Goal: Check status: Check status

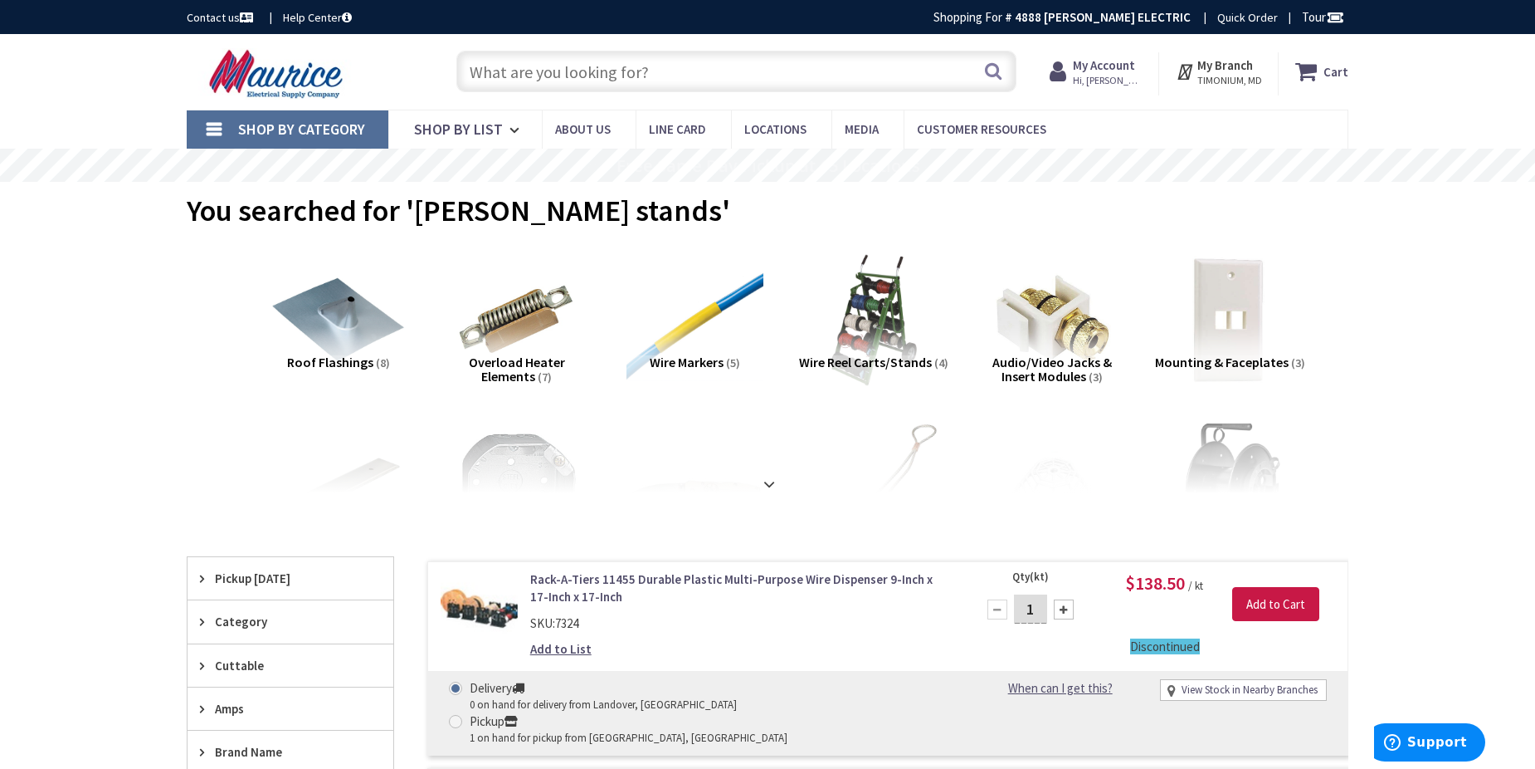
click at [1113, 91] on div "My Account Hi, Larry Larry Mims Larrym@snyderelectricinc.com My Catalog My Orde…" at bounding box center [1096, 73] width 93 height 35
click at [1104, 79] on span "Hi, [PERSON_NAME]" at bounding box center [1108, 80] width 71 height 13
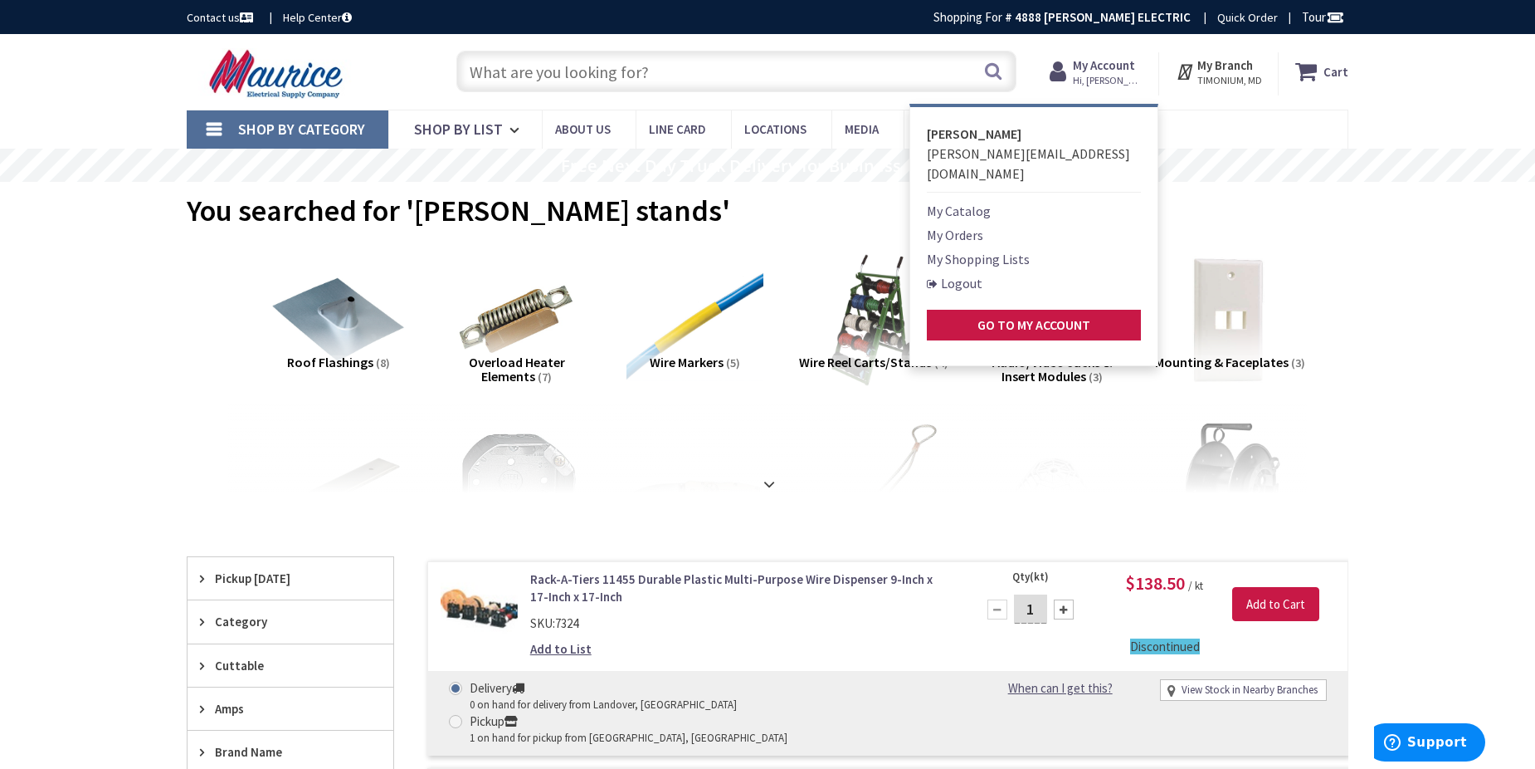
click at [958, 225] on link "My Orders" at bounding box center [955, 235] width 56 height 20
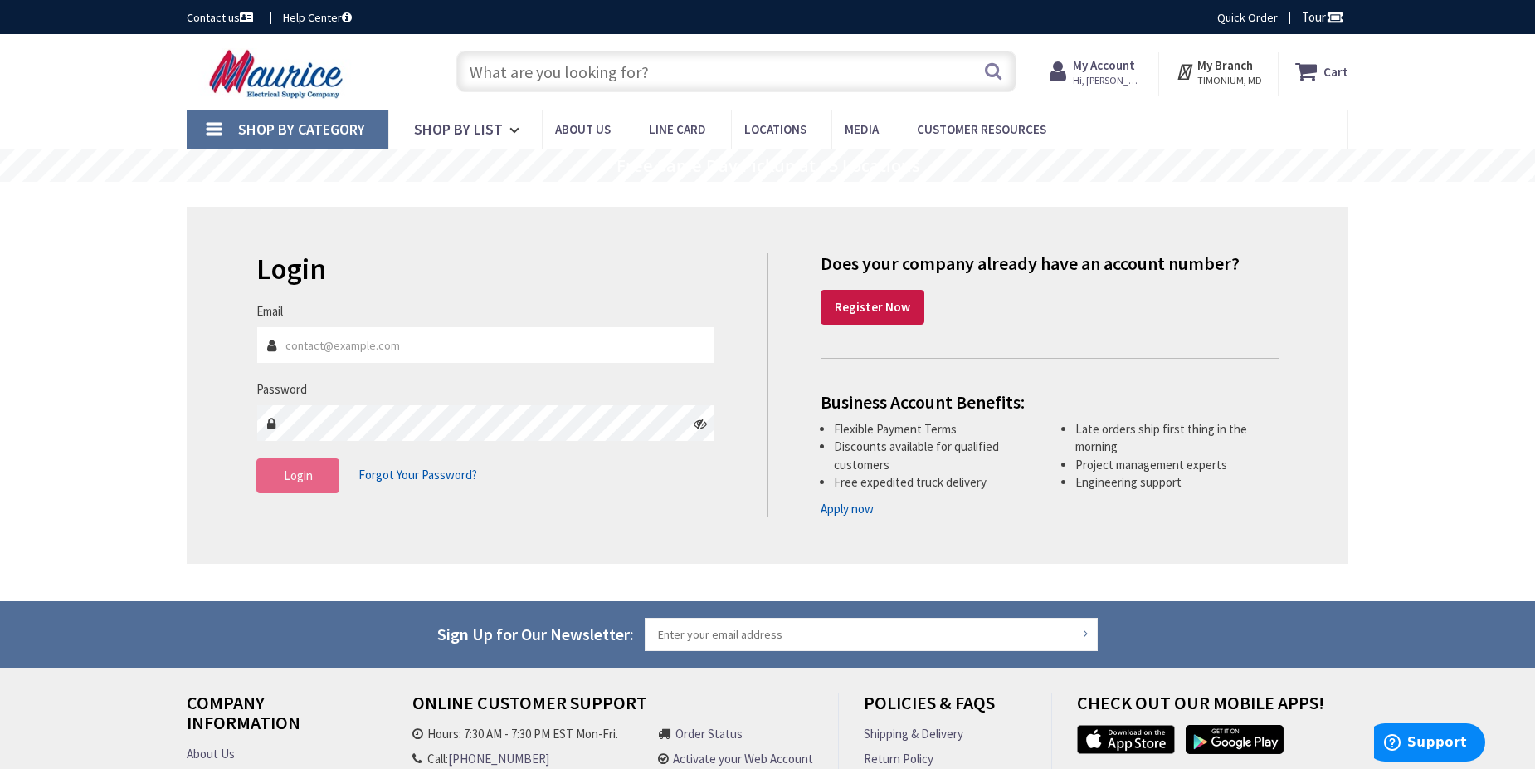
type input "larrym@snyderelectricinc.com"
click at [304, 490] on button "Login" at bounding box center [297, 475] width 83 height 35
type input "[GEOGRAPHIC_DATA], [GEOGRAPHIC_DATA], [GEOGRAPHIC_DATA]"
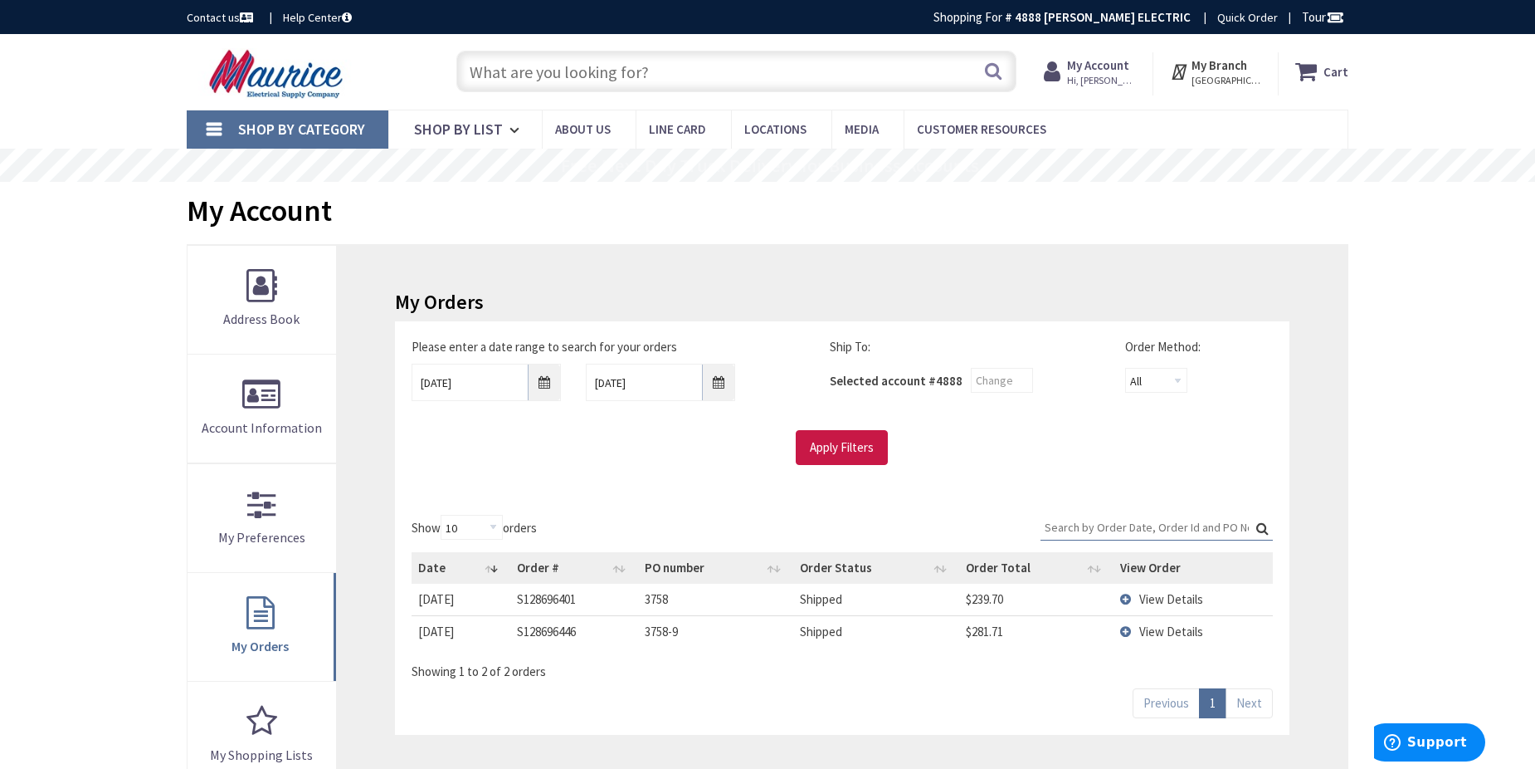
click at [215, 124] on link "Shop By Category" at bounding box center [288, 129] width 202 height 38
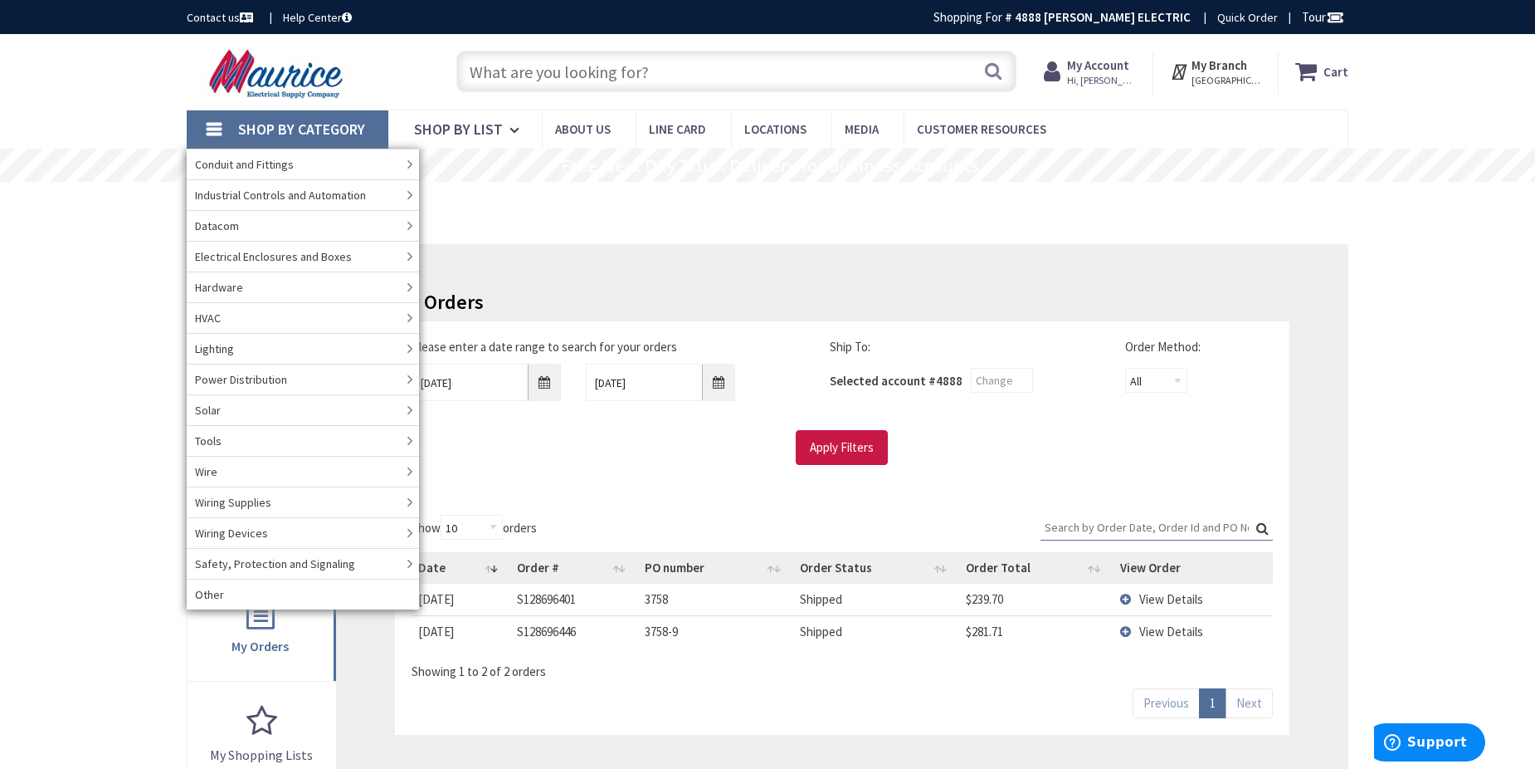
click at [634, 503] on div "Show 10 25 50 100 orders Search: Date Order # PO number Order Status Order Tota…" at bounding box center [842, 616] width 895 height 237
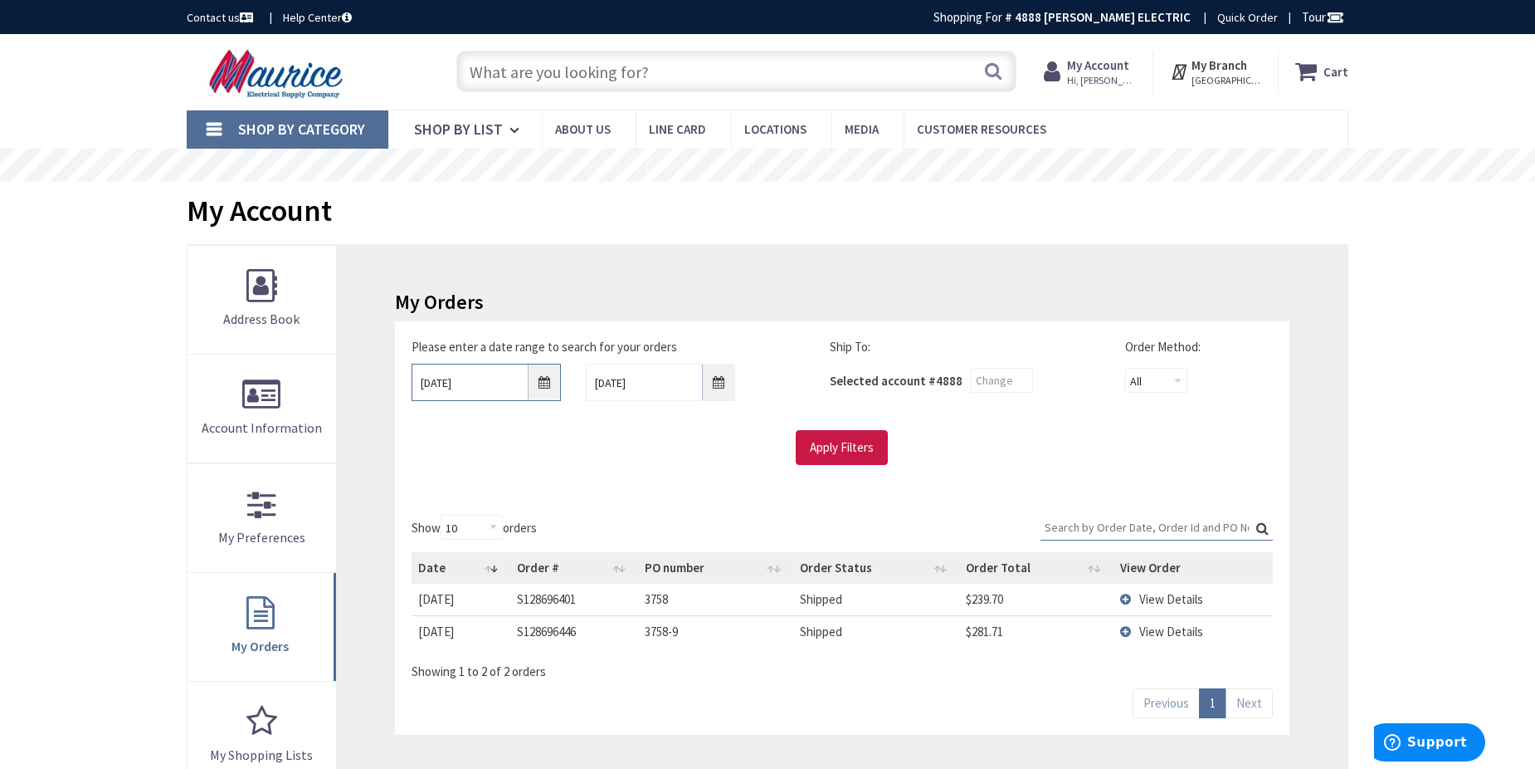
click at [544, 380] on input "9/2/2025" at bounding box center [486, 382] width 149 height 37
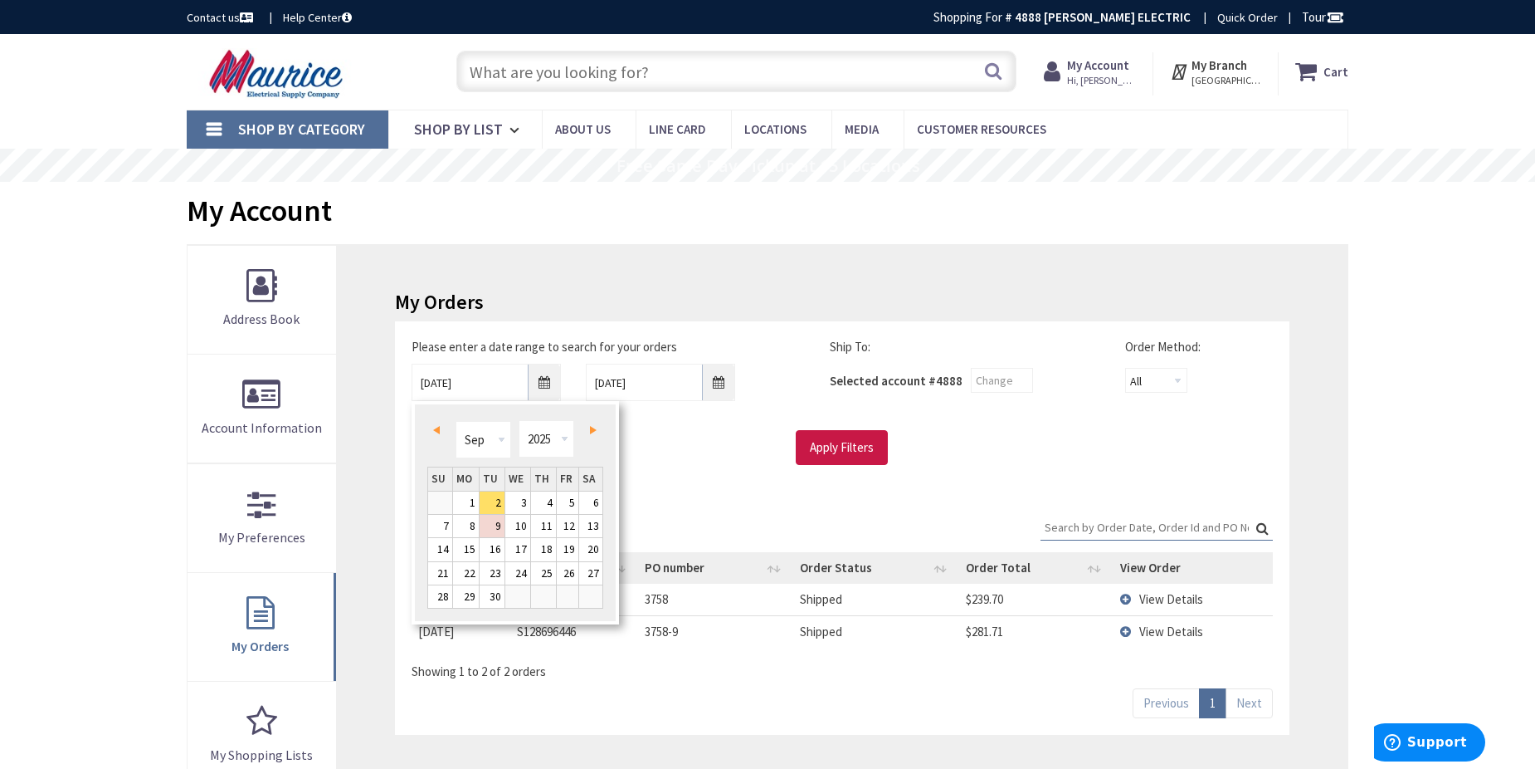
click at [442, 427] on link "Prev" at bounding box center [440, 429] width 22 height 22
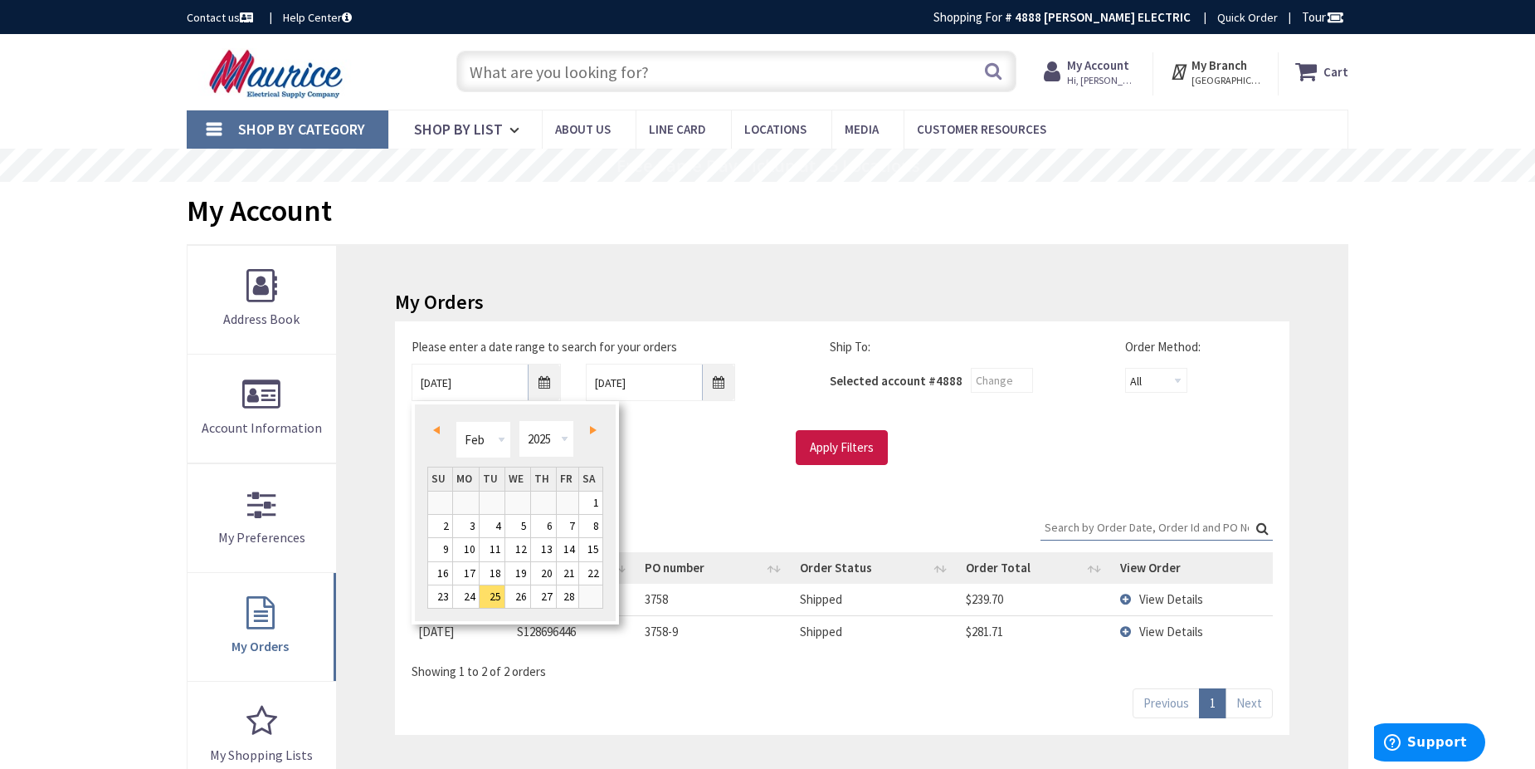
click at [442, 427] on link "Prev" at bounding box center [440, 429] width 22 height 22
click at [519, 493] on link "1" at bounding box center [517, 502] width 25 height 22
type input "01/01/2025"
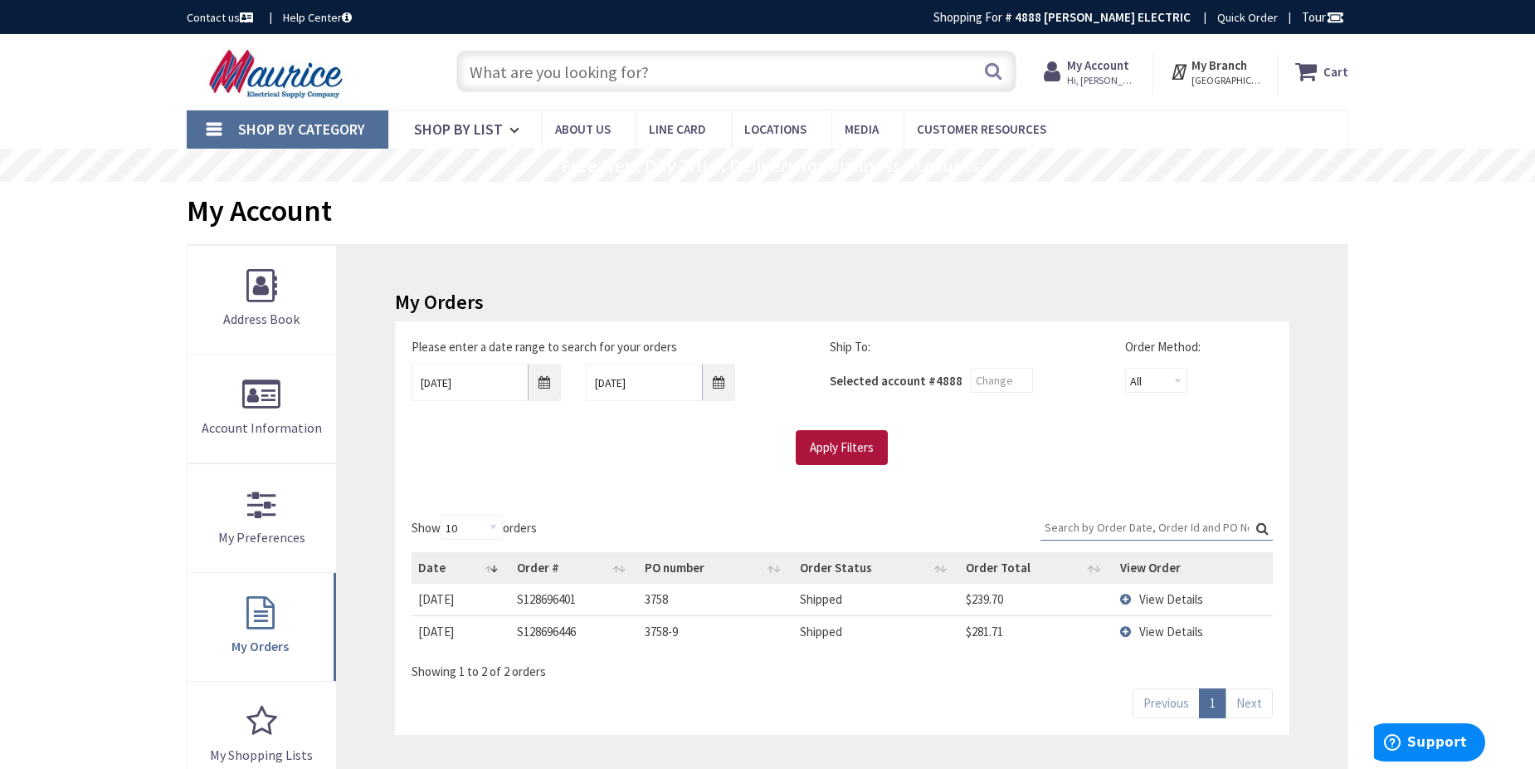
click at [813, 447] on input "Apply Filters" at bounding box center [842, 447] width 92 height 35
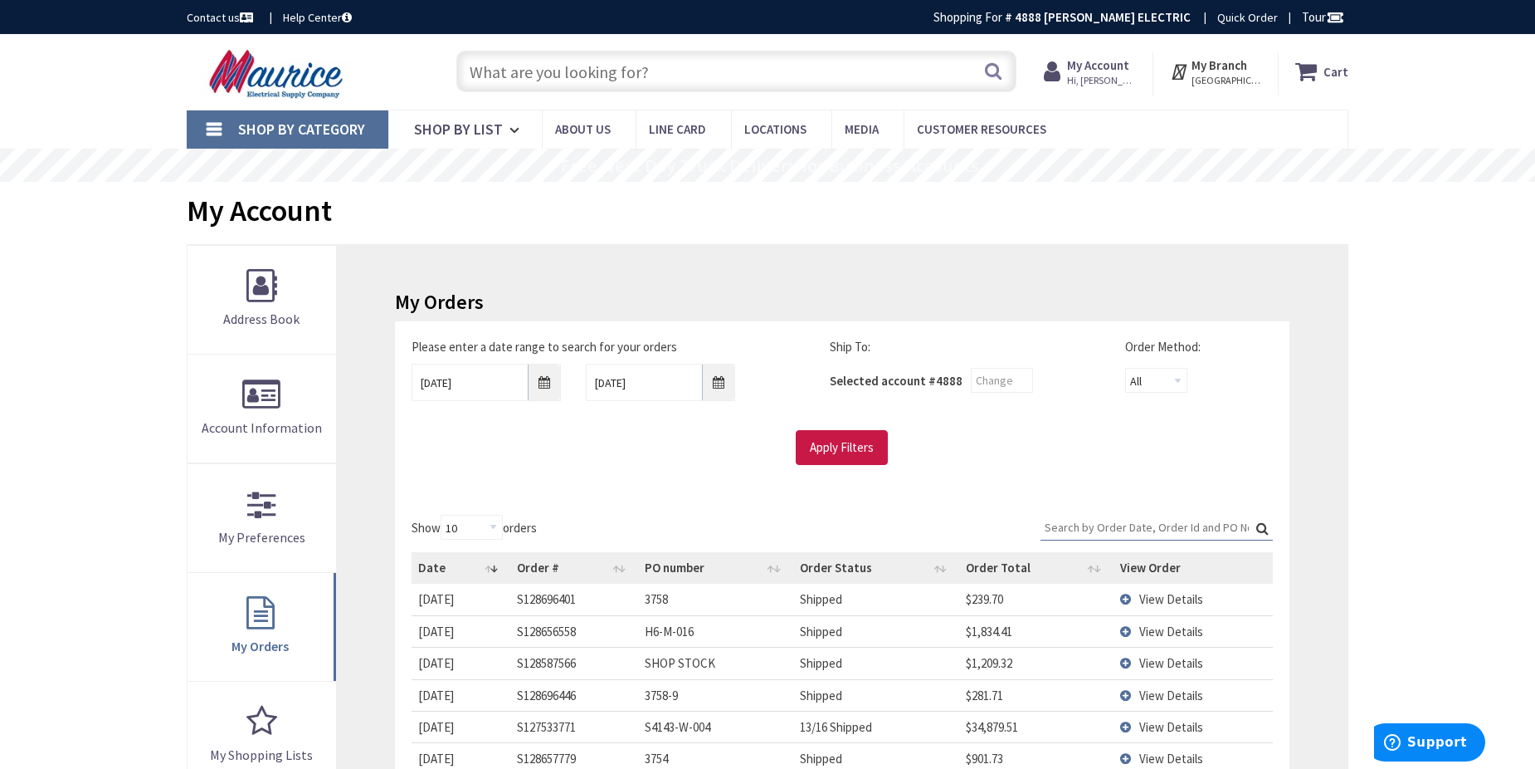
click at [1130, 526] on input "Search:" at bounding box center [1157, 527] width 232 height 25
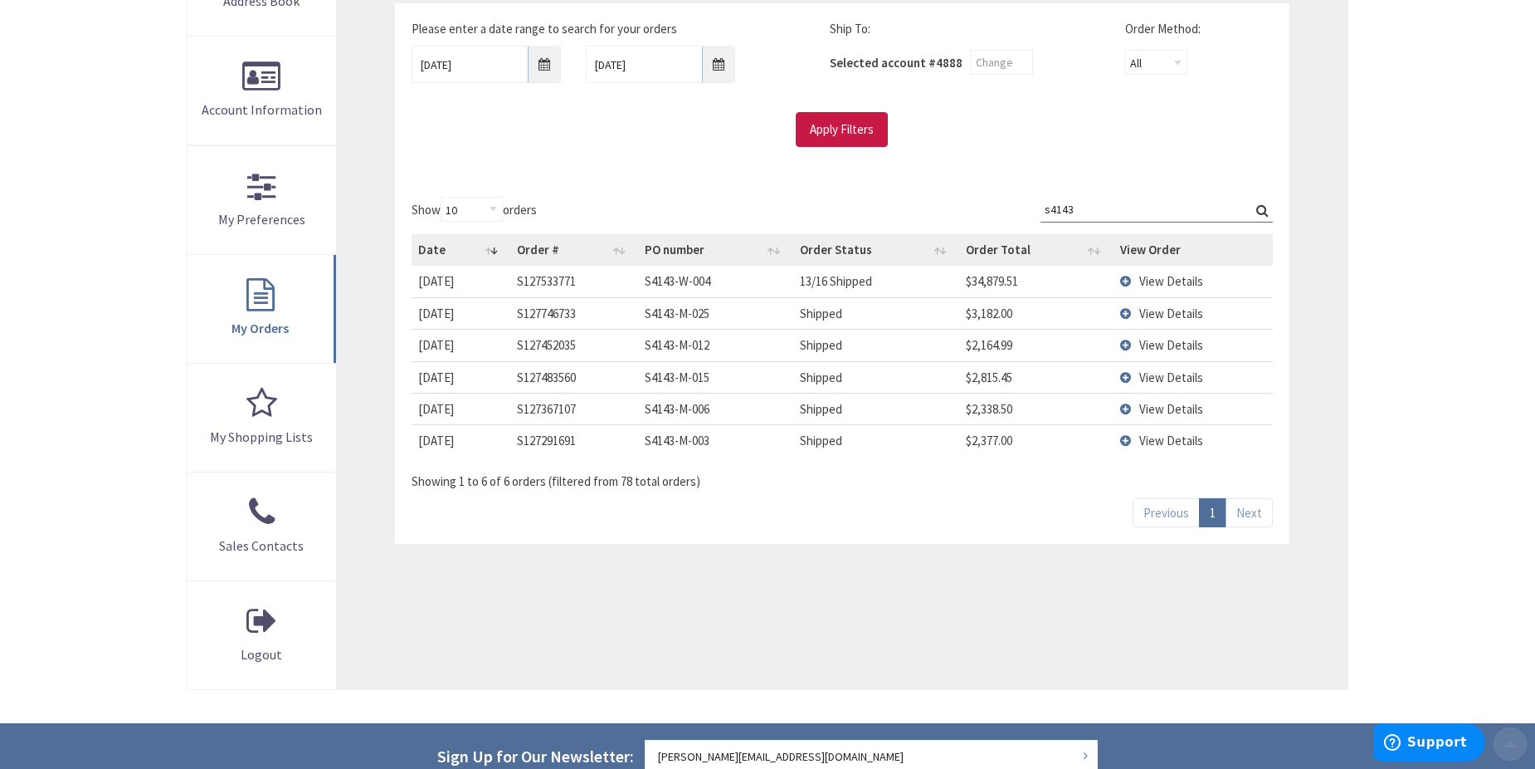
scroll to position [332, 0]
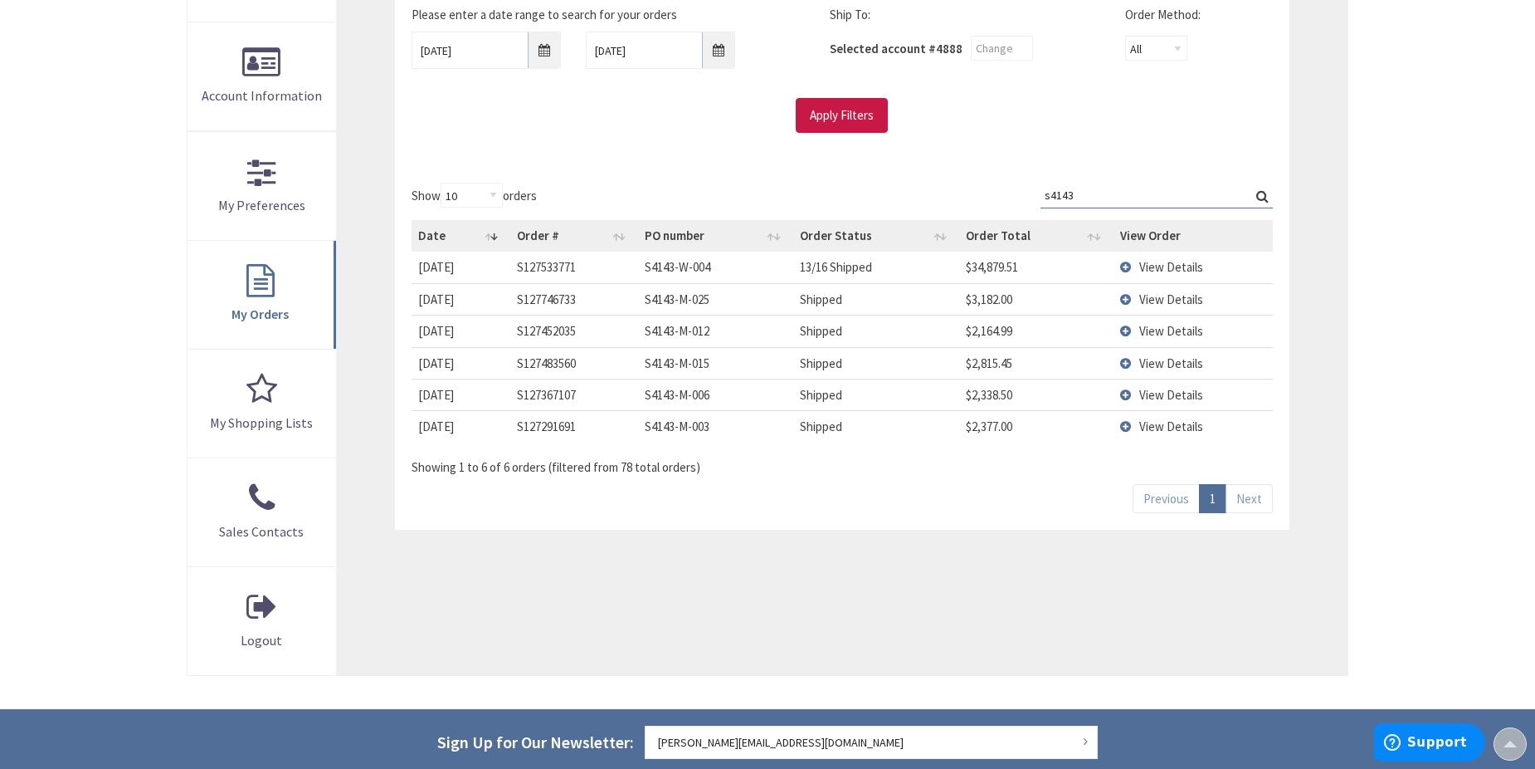
type input "s4143"
click at [1156, 264] on span "View Details" at bounding box center [1172, 267] width 64 height 16
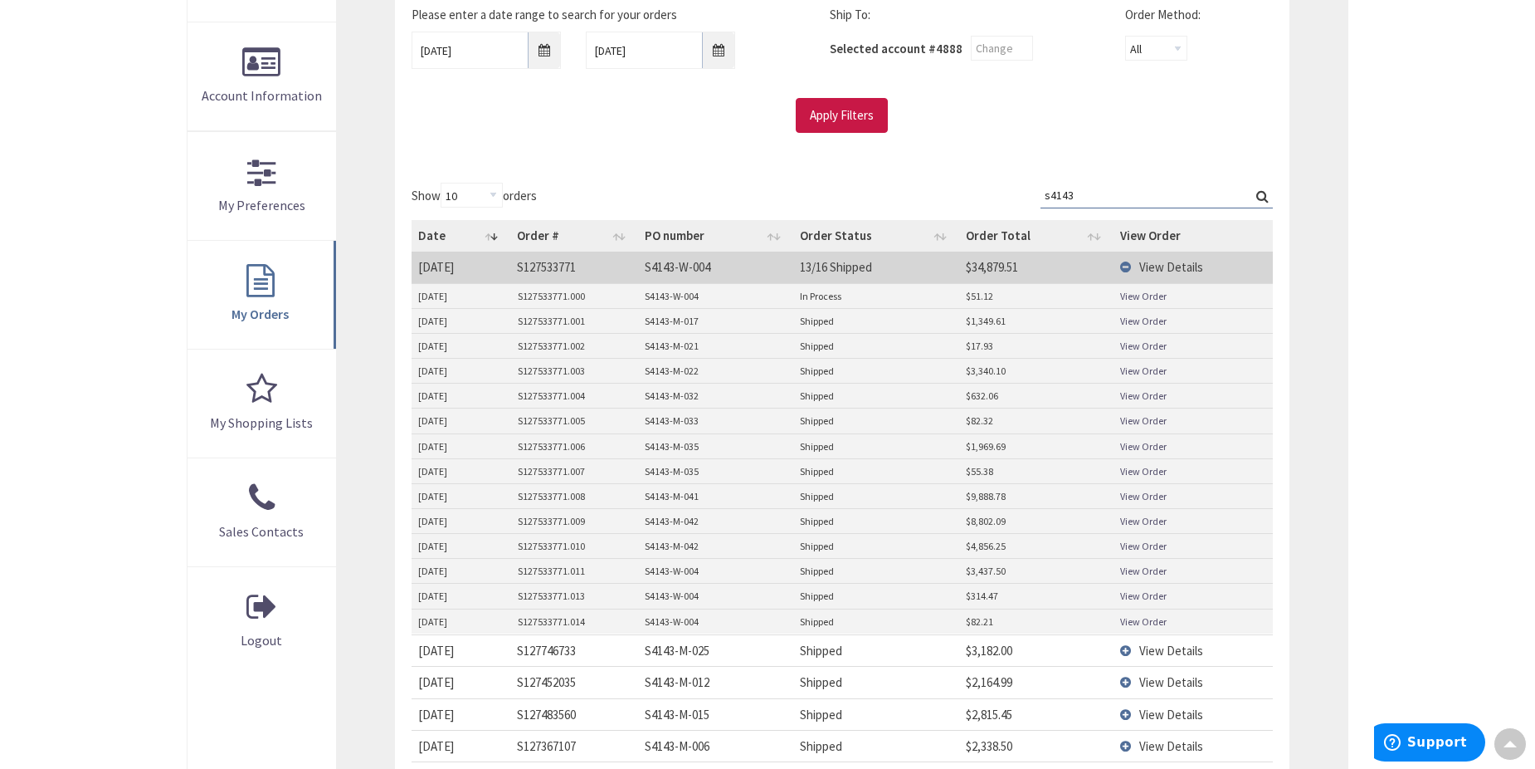
click at [1140, 572] on link "View Order" at bounding box center [1143, 571] width 46 height 14
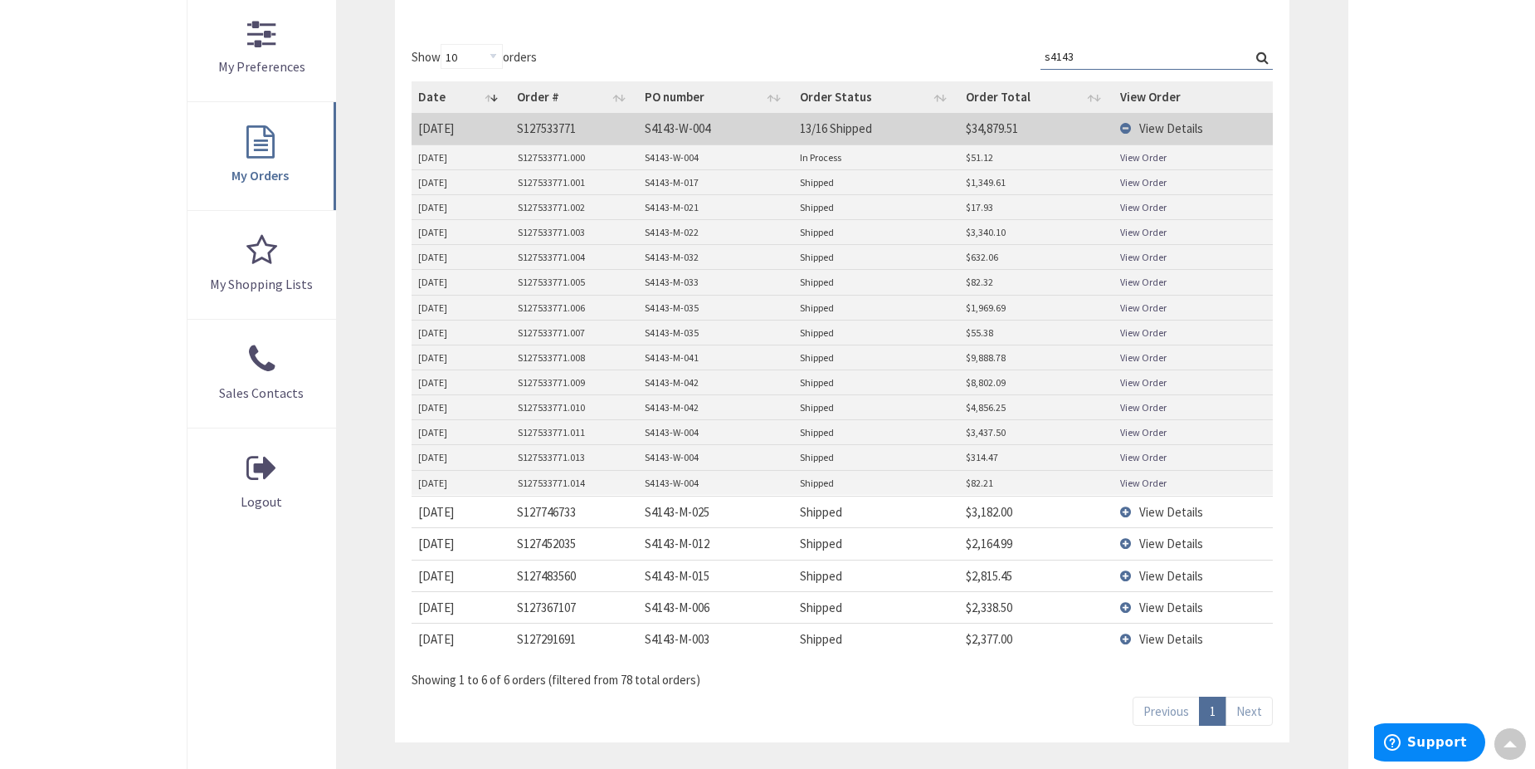
scroll to position [498, 0]
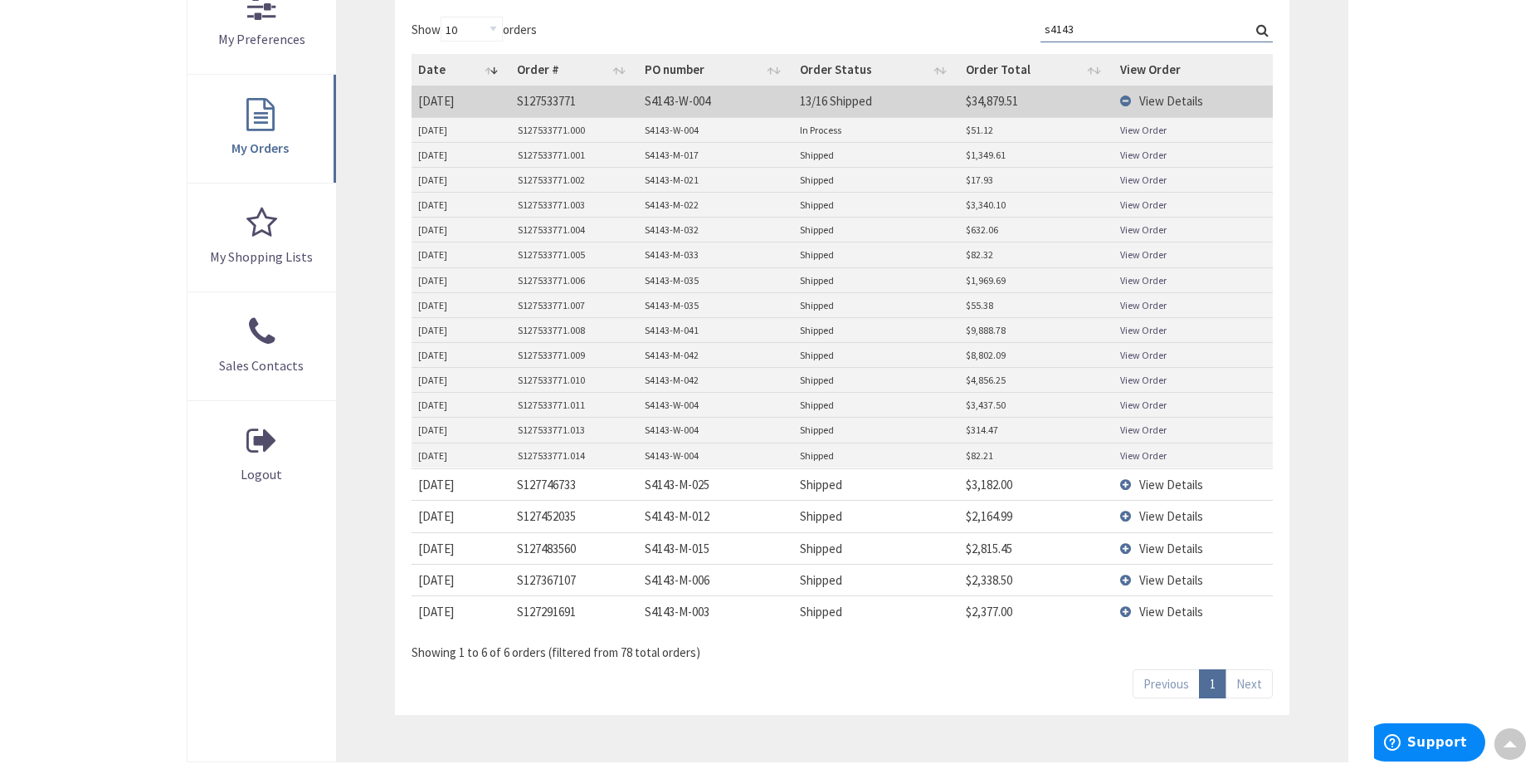
click at [1139, 403] on link "View Order" at bounding box center [1143, 405] width 46 height 14
click at [1149, 610] on span "View Details" at bounding box center [1172, 611] width 64 height 16
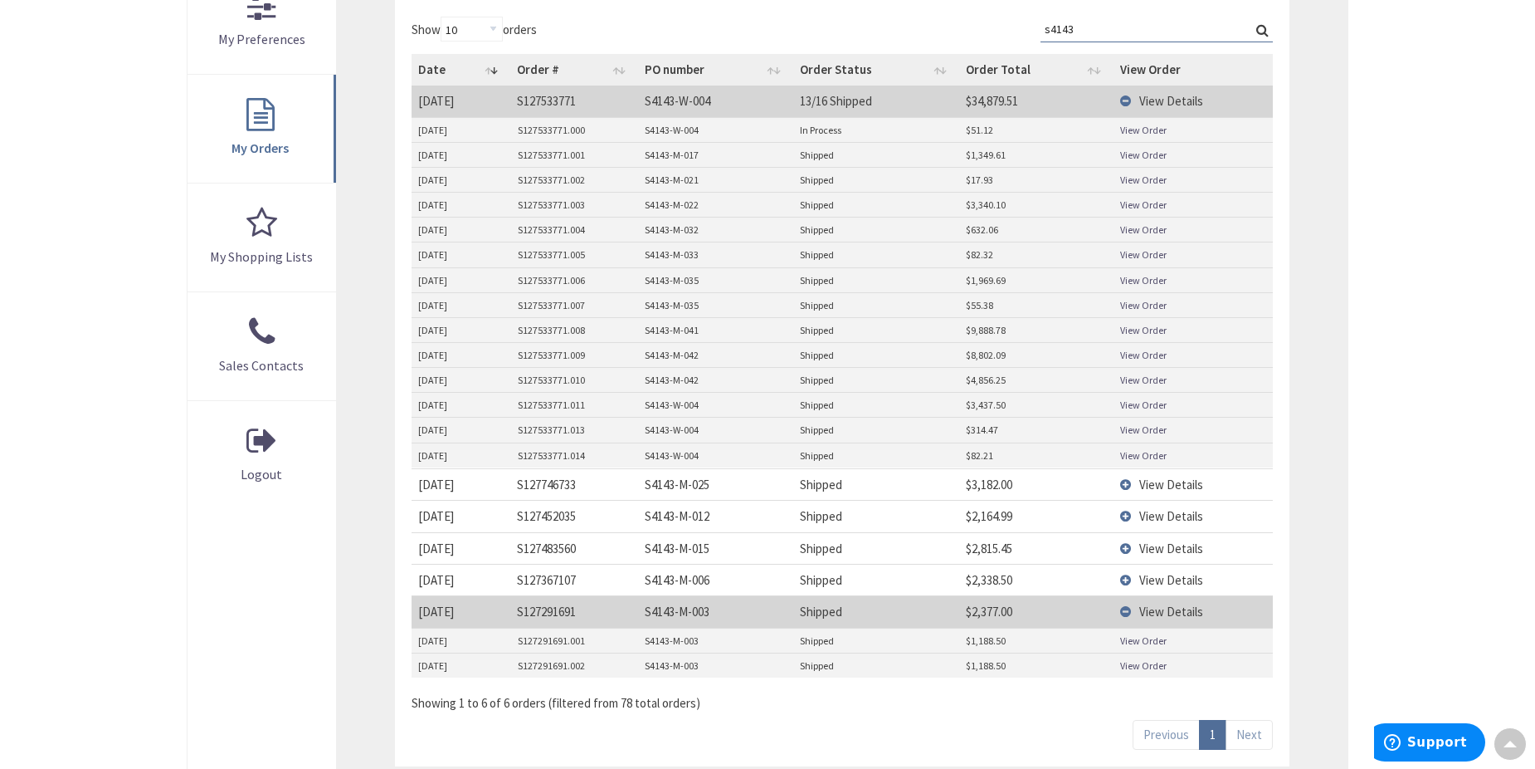
click at [1150, 642] on link "View Order" at bounding box center [1143, 640] width 46 height 14
click at [1197, 584] on span "View Details" at bounding box center [1172, 580] width 64 height 16
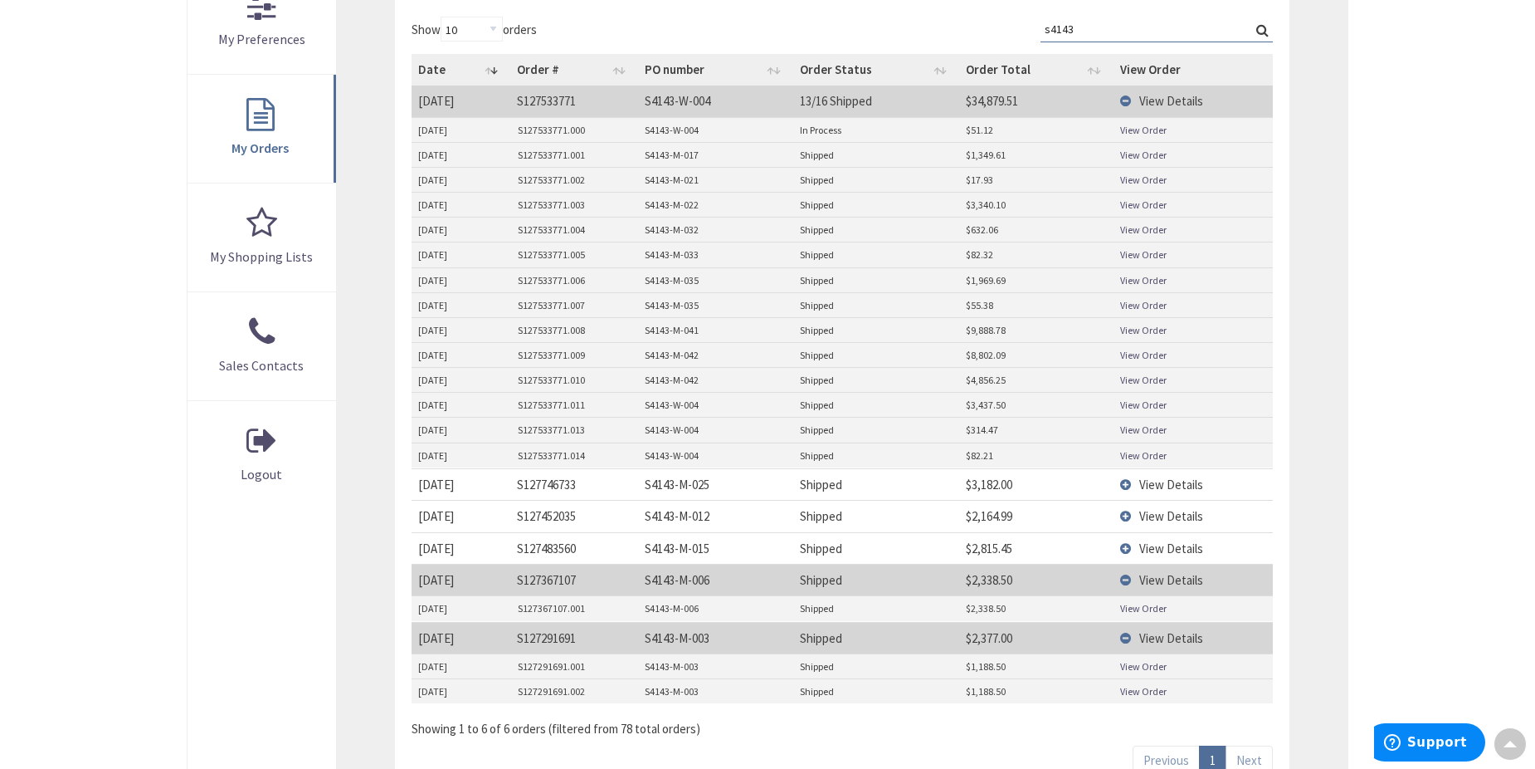
click at [1143, 613] on link "View Order" at bounding box center [1143, 608] width 46 height 14
click at [1182, 549] on span "View Details" at bounding box center [1172, 548] width 64 height 16
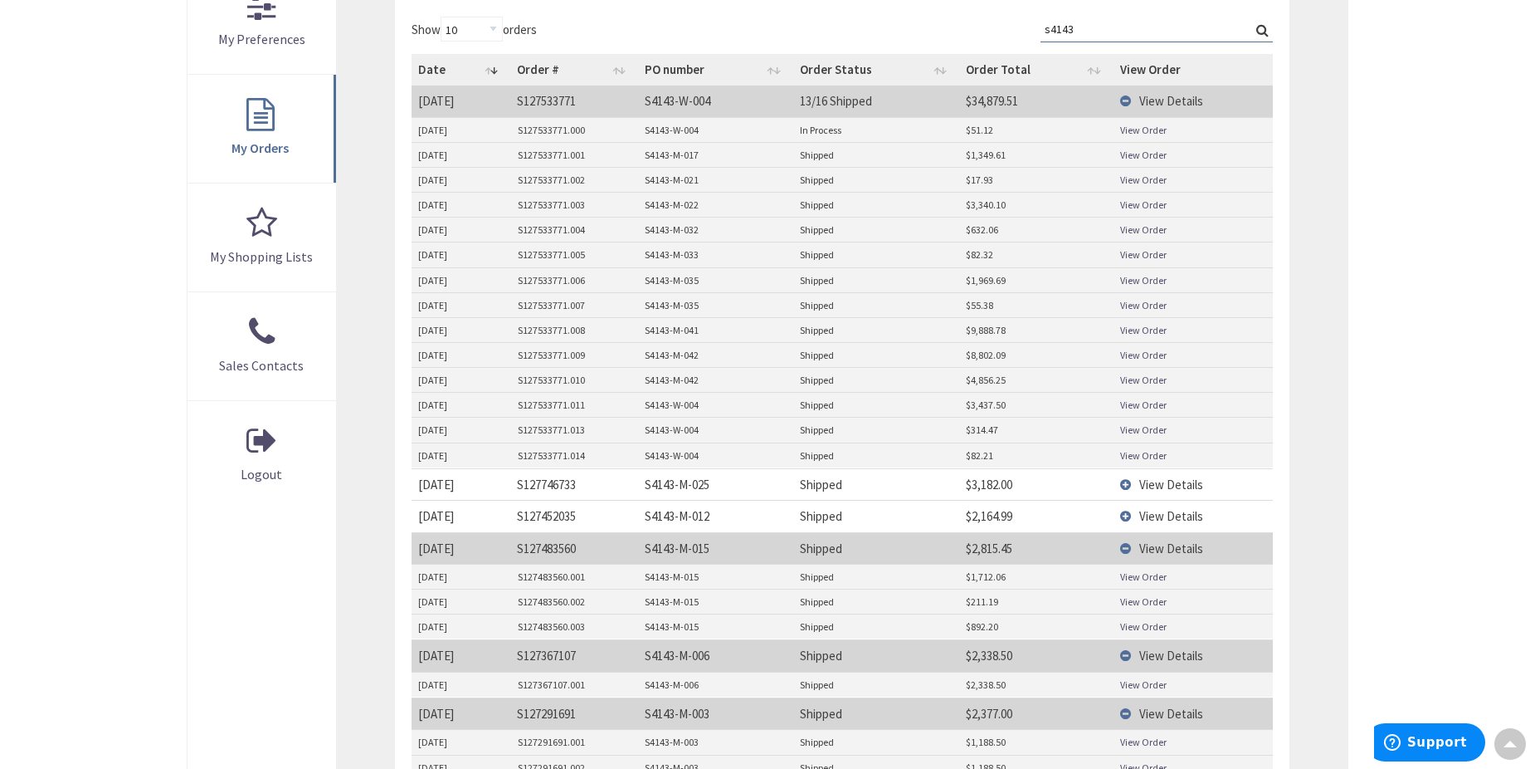
click at [1159, 579] on link "View Order" at bounding box center [1143, 576] width 46 height 14
click at [1154, 626] on link "View Order" at bounding box center [1143, 626] width 46 height 14
click at [1181, 515] on span "View Details" at bounding box center [1172, 516] width 64 height 16
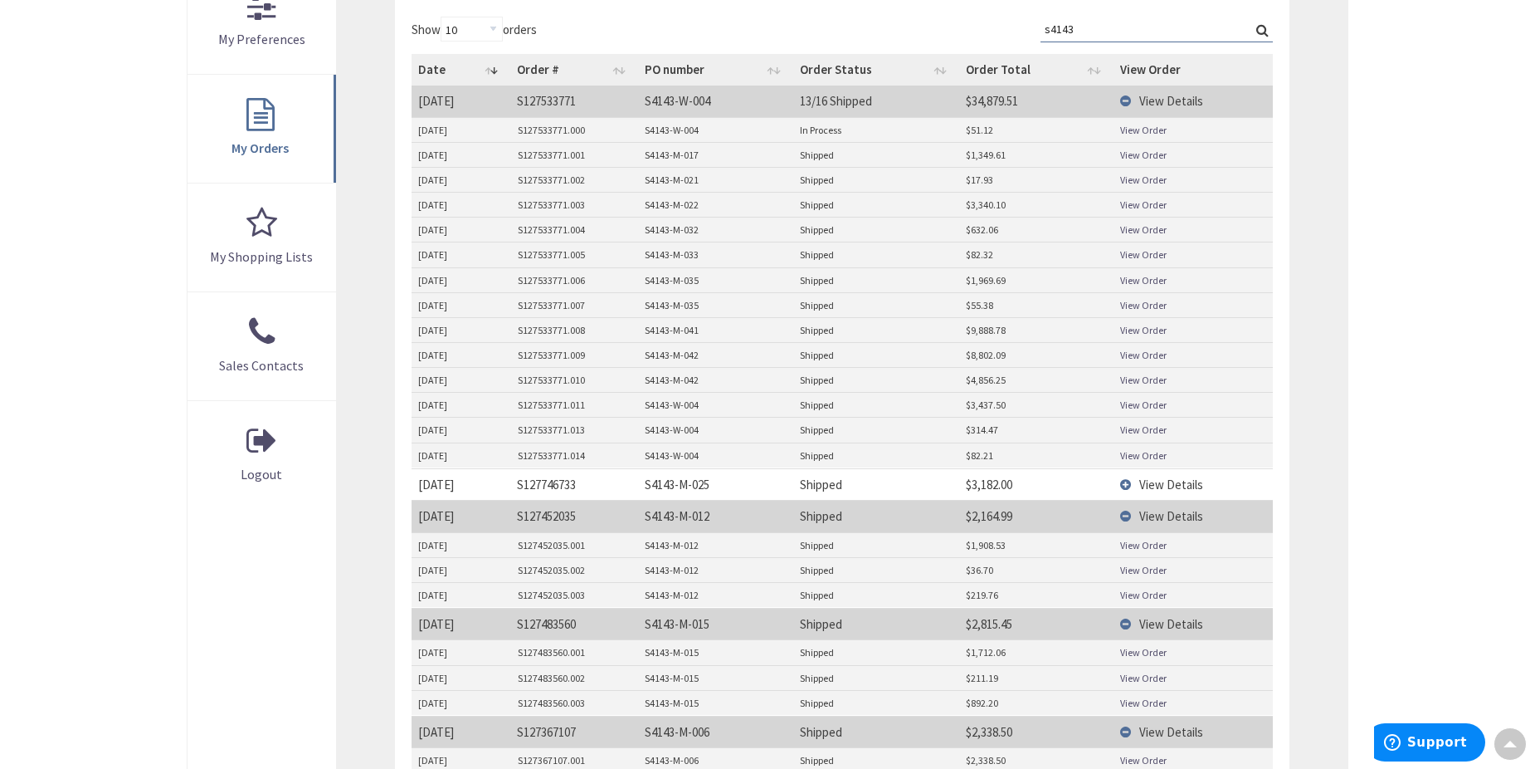
click at [1149, 550] on link "View Order" at bounding box center [1143, 545] width 46 height 14
click at [1133, 482] on td "View Details" at bounding box center [1193, 484] width 159 height 32
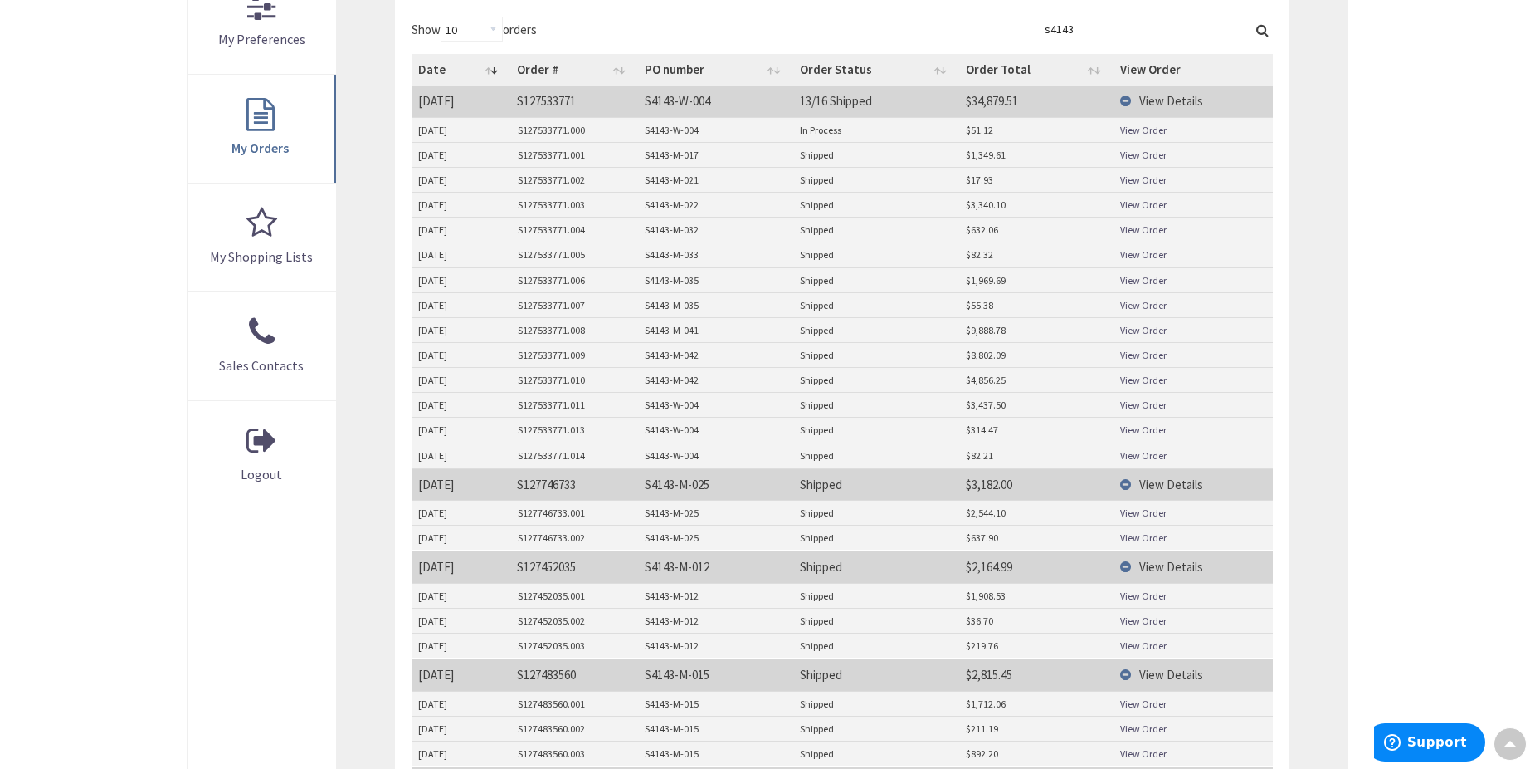
click at [1135, 513] on link "View Order" at bounding box center [1143, 512] width 46 height 14
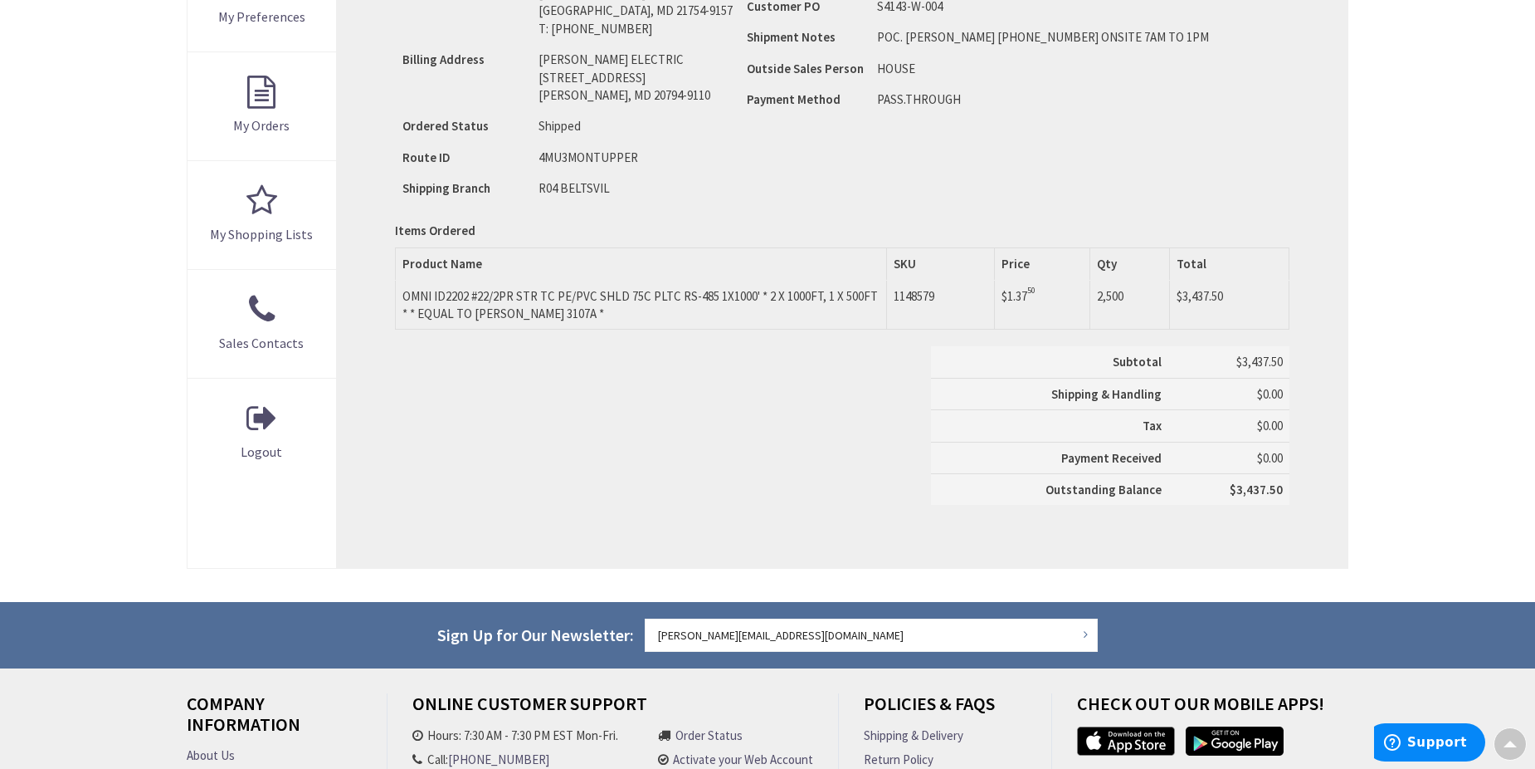
scroll to position [581, 0]
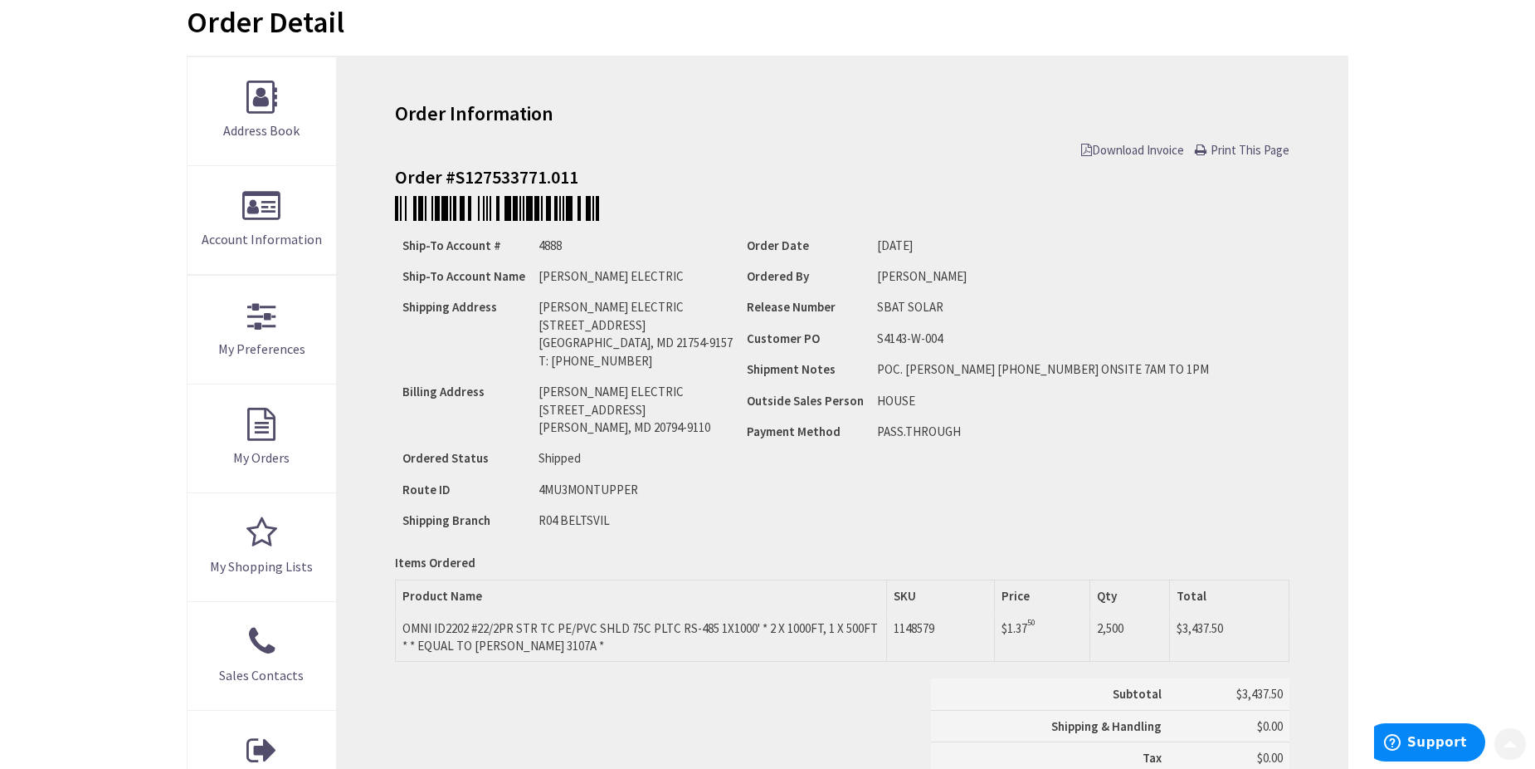
scroll to position [249, 0]
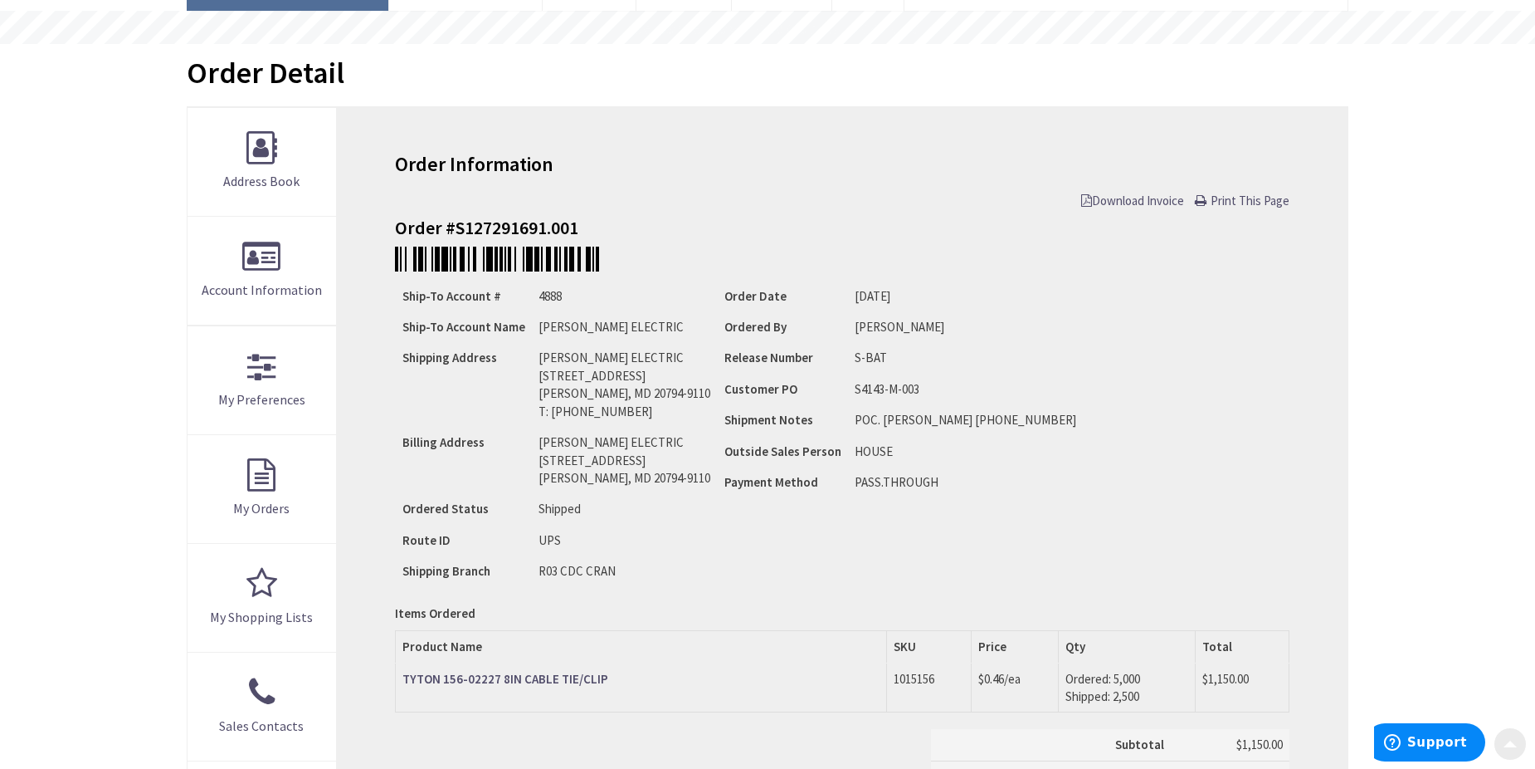
scroll to position [249, 0]
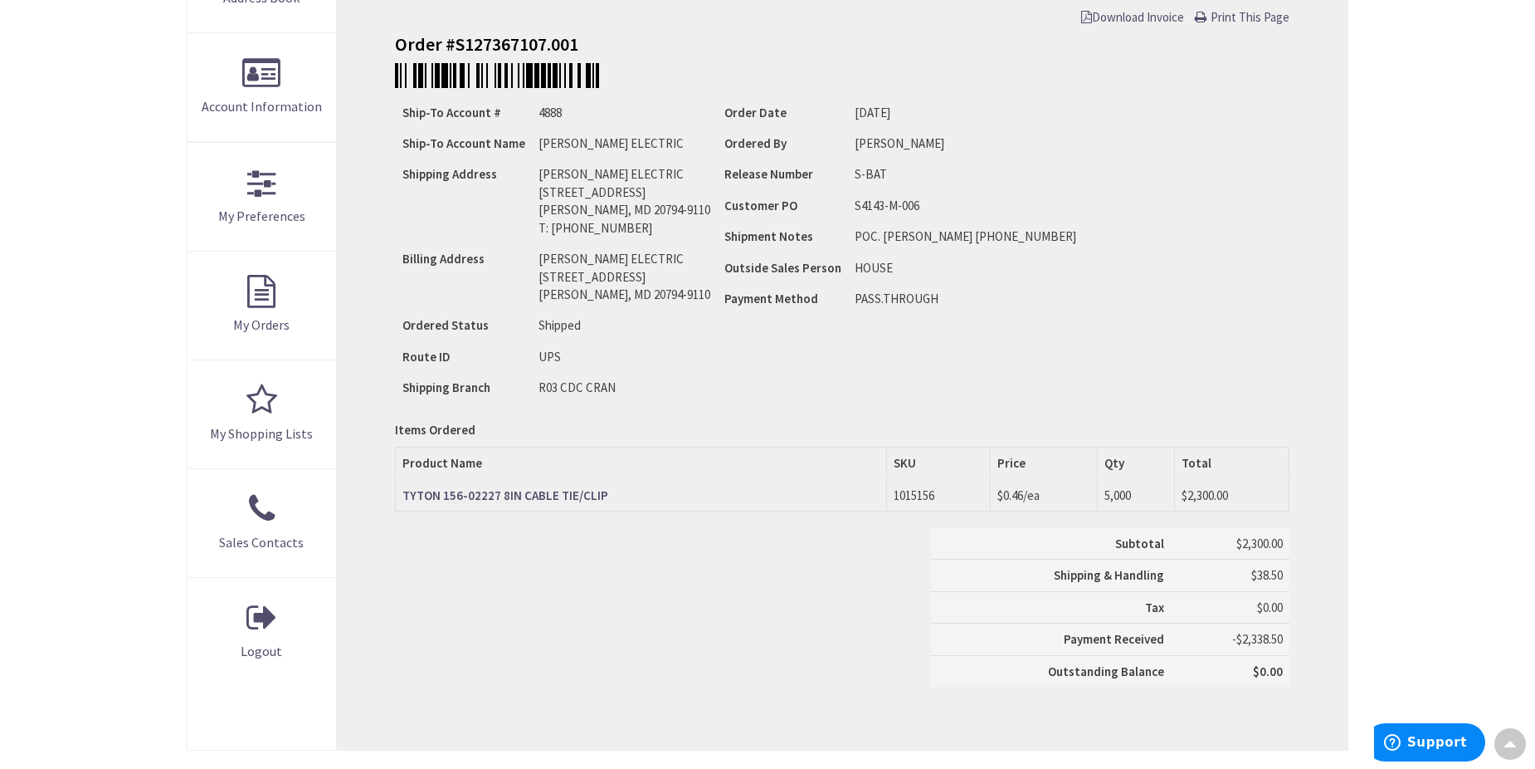
scroll to position [249, 0]
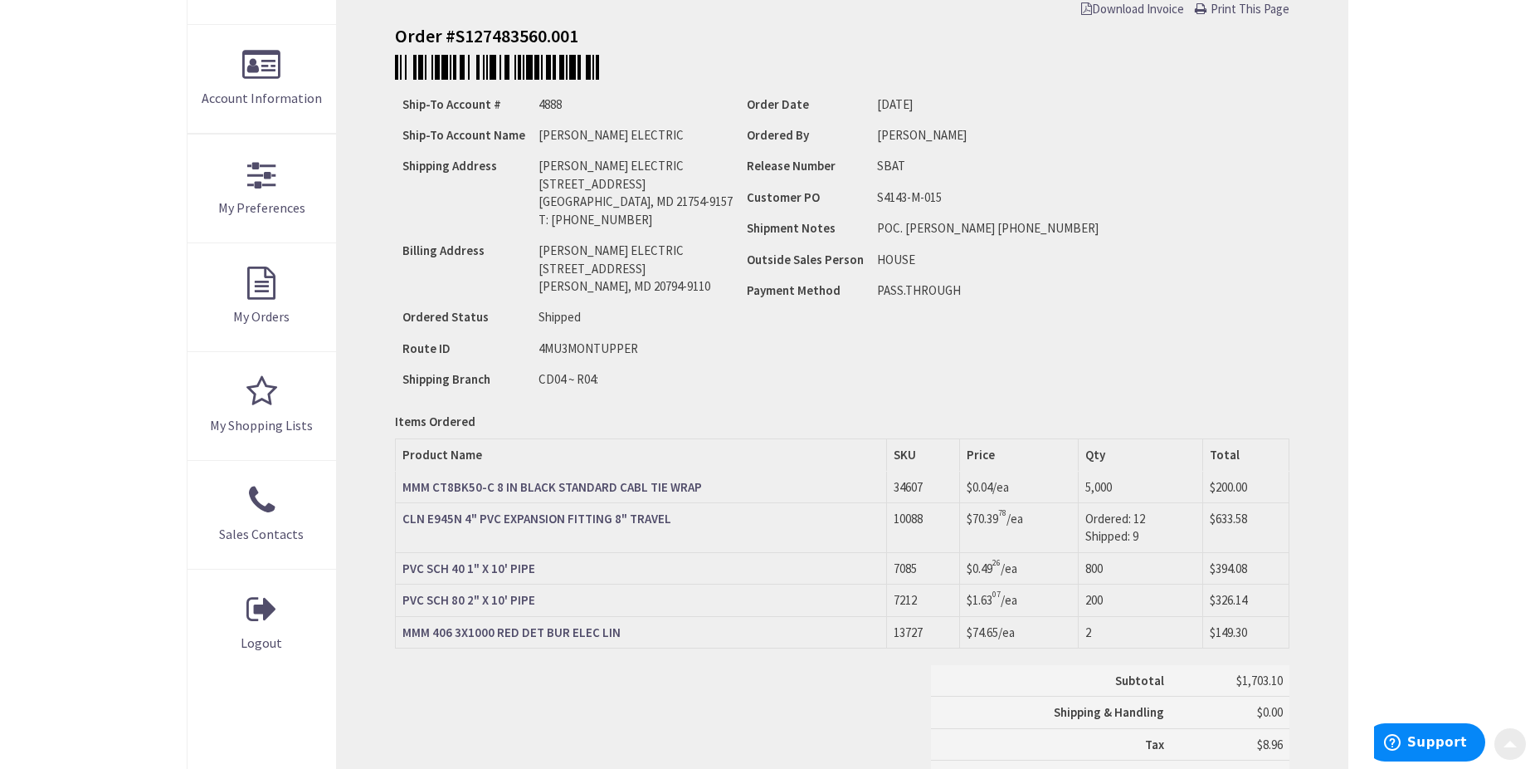
scroll to position [332, 0]
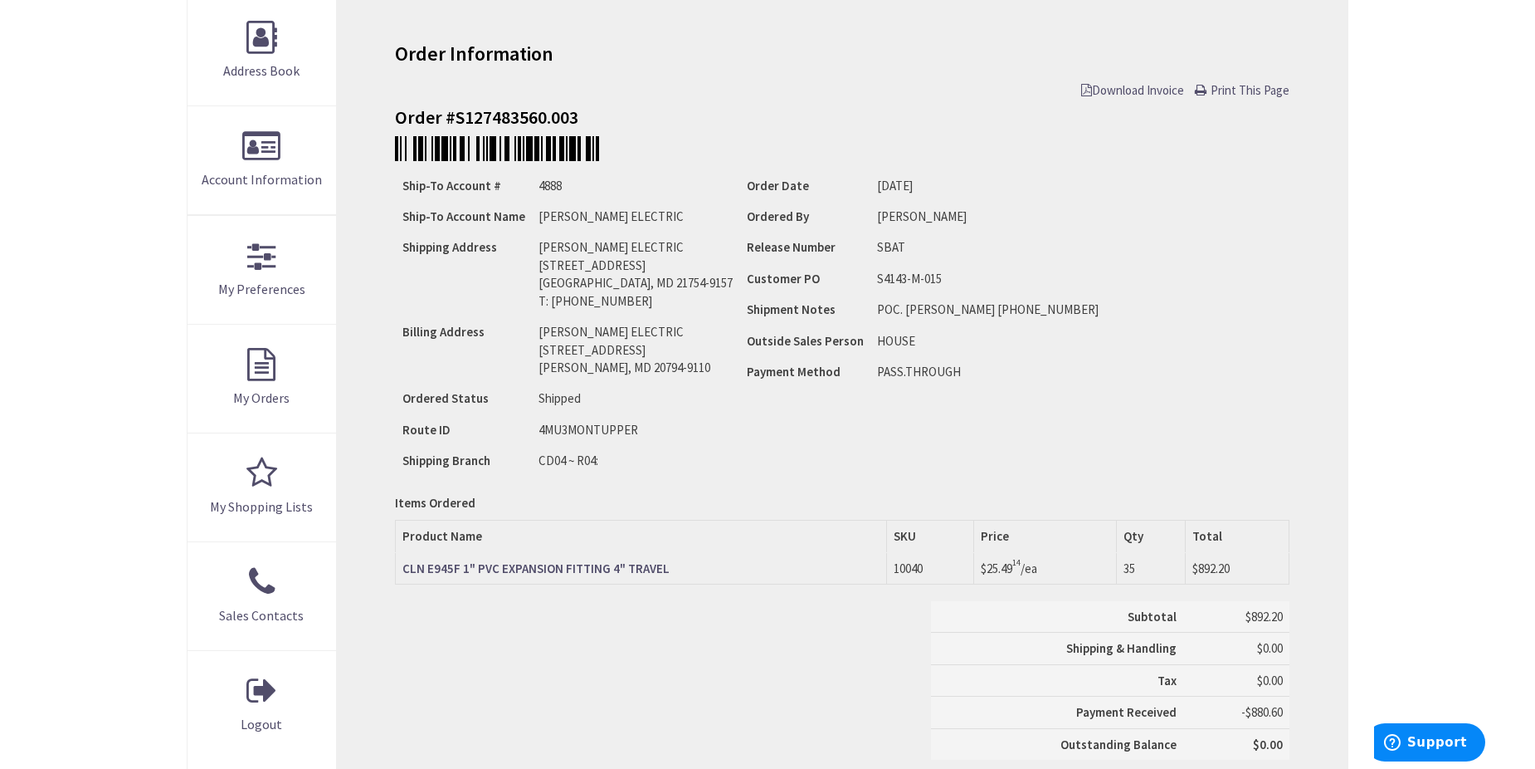
scroll to position [249, 0]
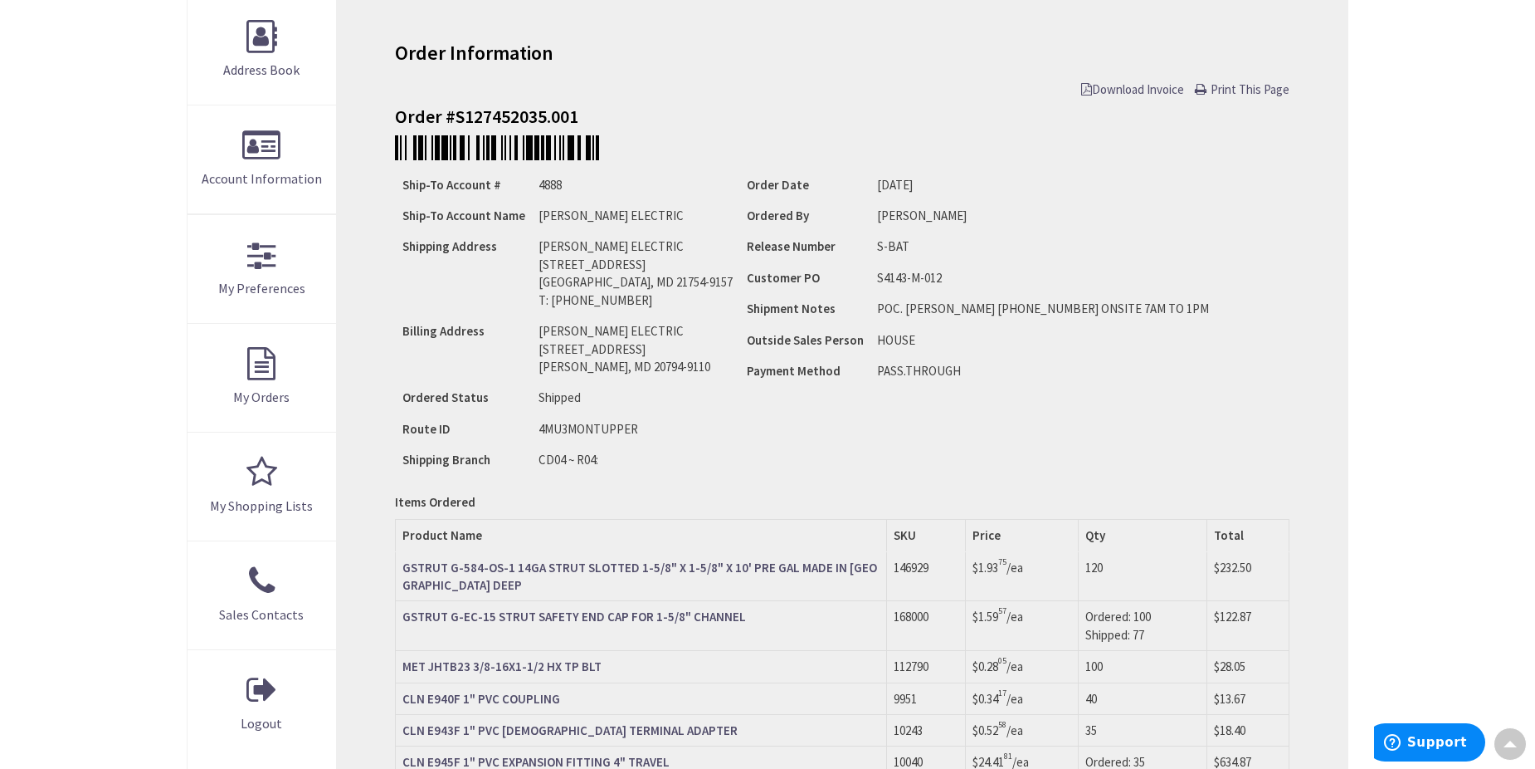
scroll to position [166, 0]
